Goal: Find specific page/section: Find specific page/section

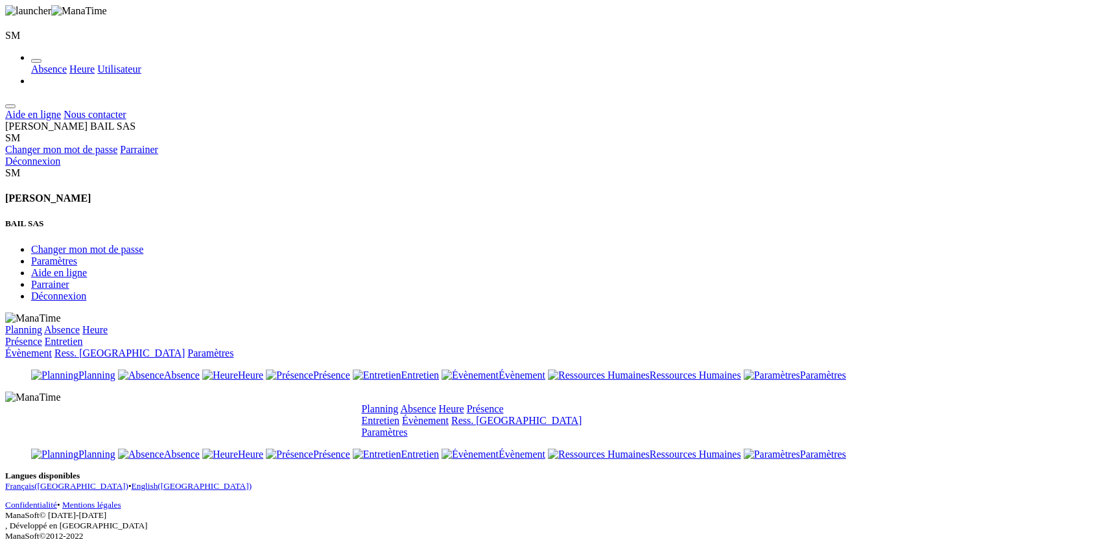
click at [399, 403] on link "Planning" at bounding box center [380, 408] width 37 height 11
